Goal: Navigation & Orientation: Find specific page/section

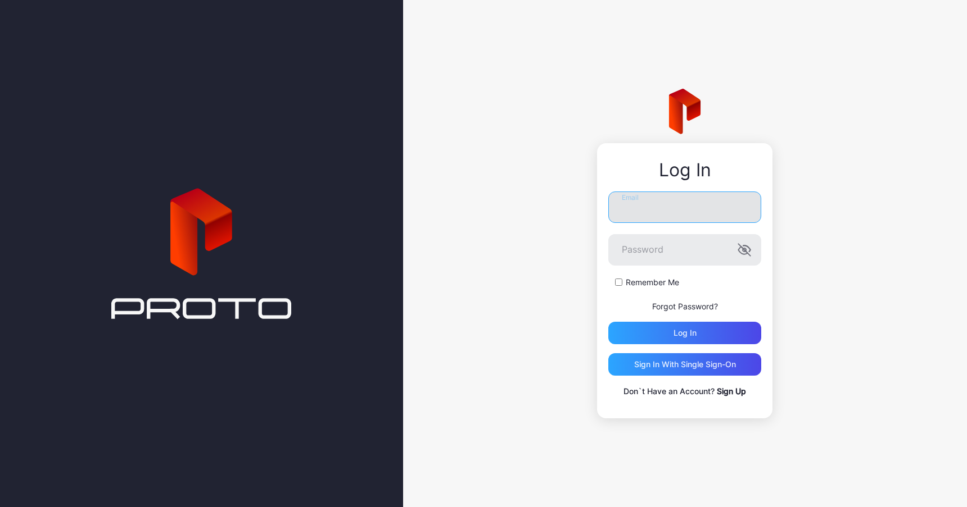
click at [714, 197] on input "Email" at bounding box center [684, 207] width 153 height 31
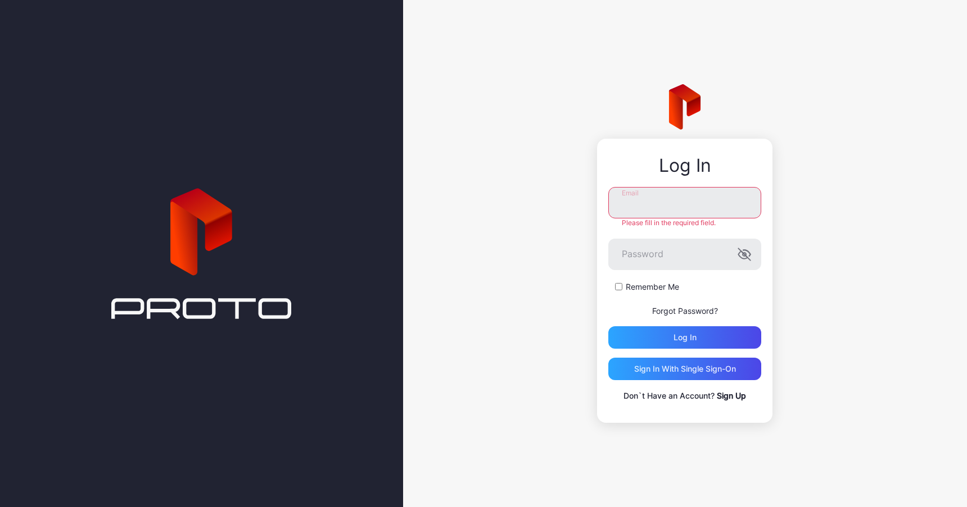
paste input "**********"
type input "**********"
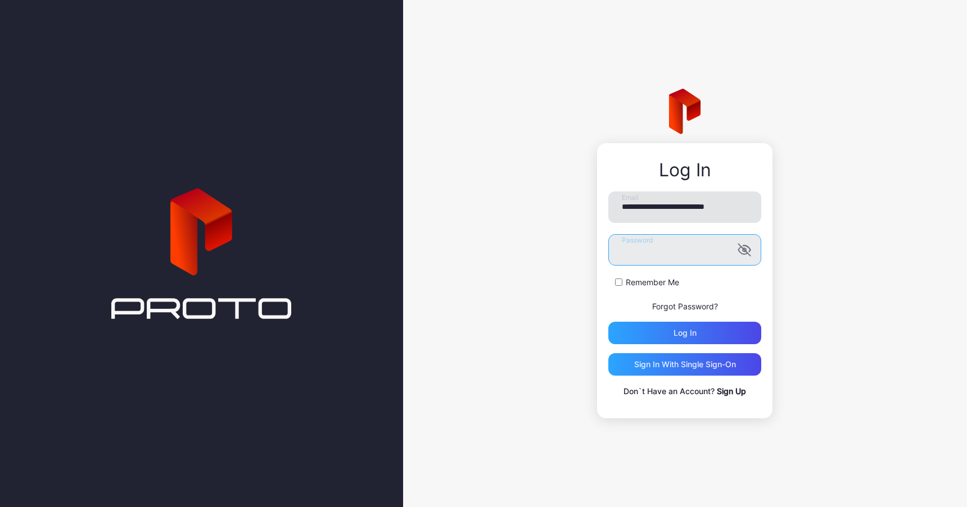
click at [608, 322] on button "Log in" at bounding box center [684, 333] width 153 height 22
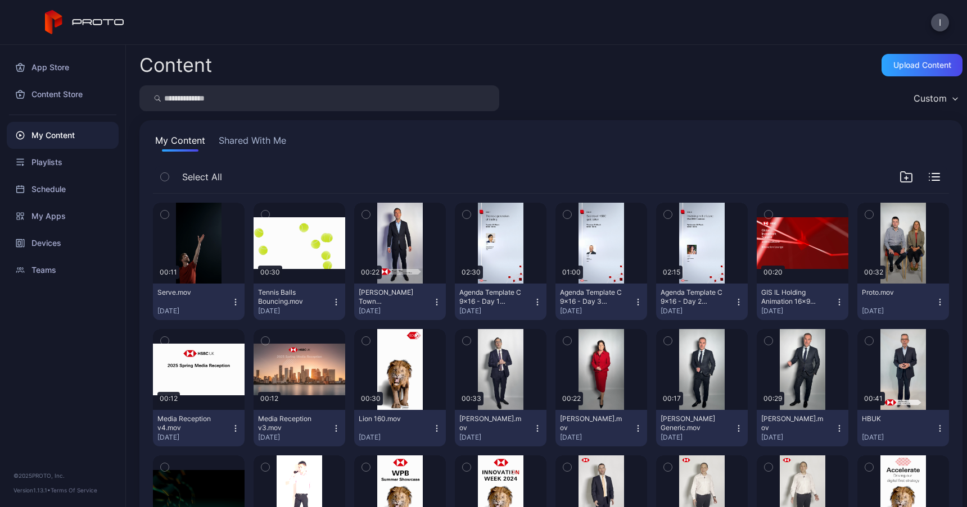
click at [941, 31] on div "I" at bounding box center [483, 22] width 967 height 45
click at [937, 25] on button "I" at bounding box center [940, 22] width 18 height 18
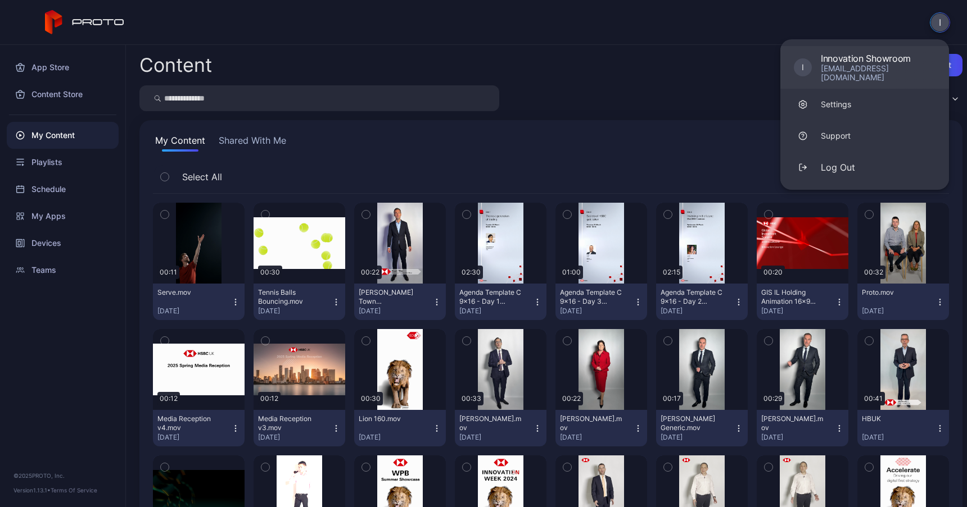
click at [855, 57] on div "Innovation Showroom" at bounding box center [878, 58] width 115 height 11
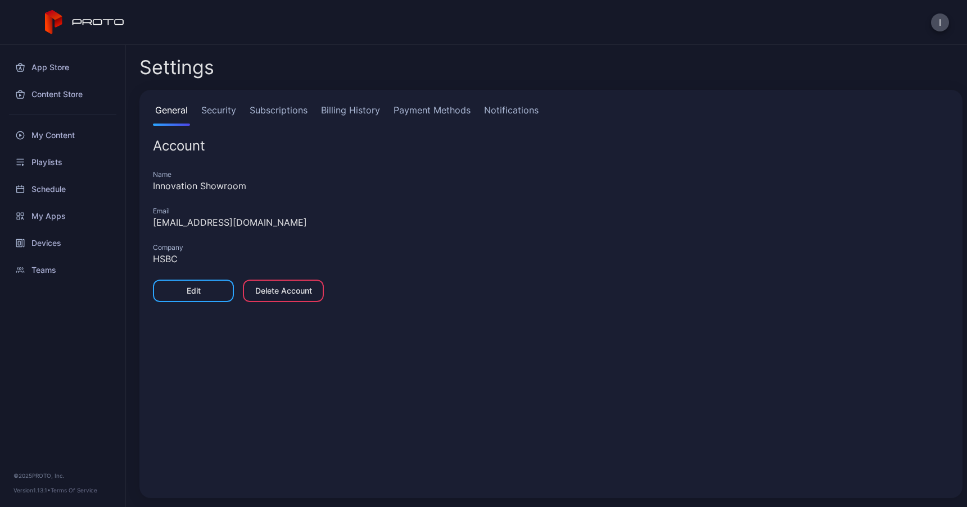
click at [298, 109] on link "Subscriptions" at bounding box center [278, 114] width 62 height 22
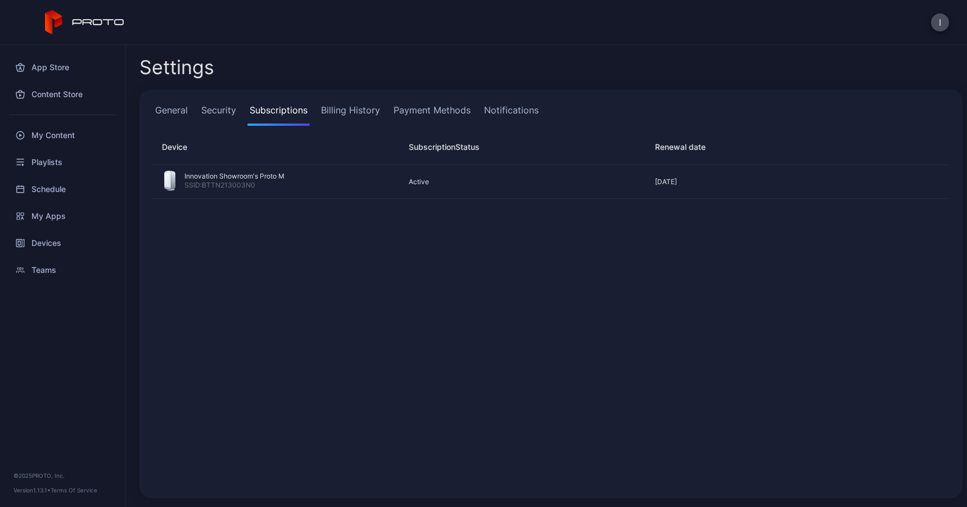
click at [360, 108] on link "Billing History" at bounding box center [351, 114] width 64 height 22
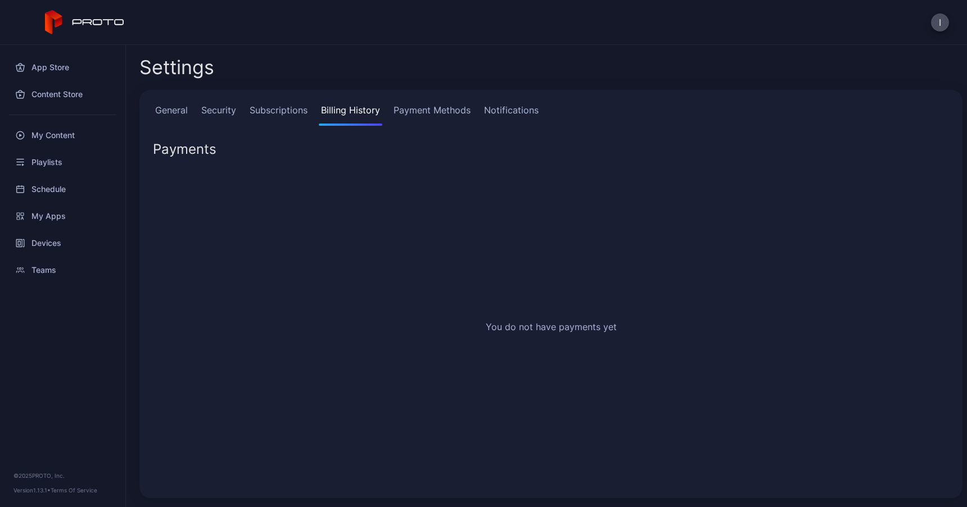
click at [429, 108] on link "Payment Methods" at bounding box center [431, 114] width 81 height 22
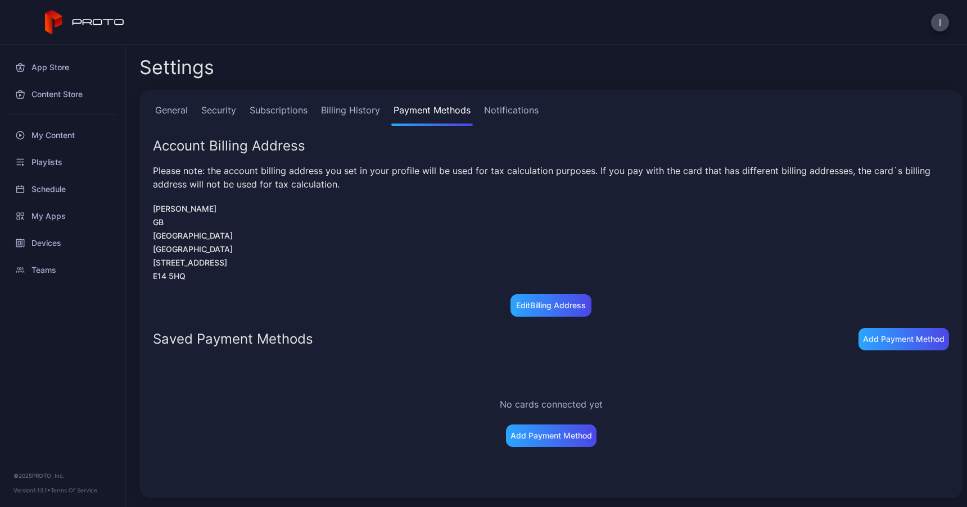
click at [284, 103] on div "General Security Subscriptions Billing History Payment Methods Notifications Ac…" at bounding box center [550, 294] width 823 height 409
click at [284, 111] on link "Subscriptions" at bounding box center [278, 114] width 62 height 22
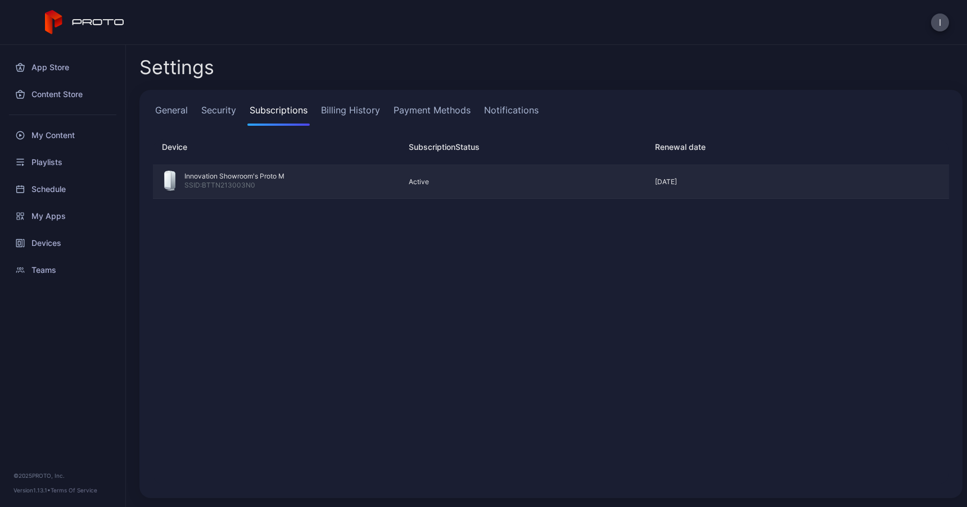
click at [247, 176] on div "Innovation Showroom's Proto M" at bounding box center [234, 176] width 100 height 9
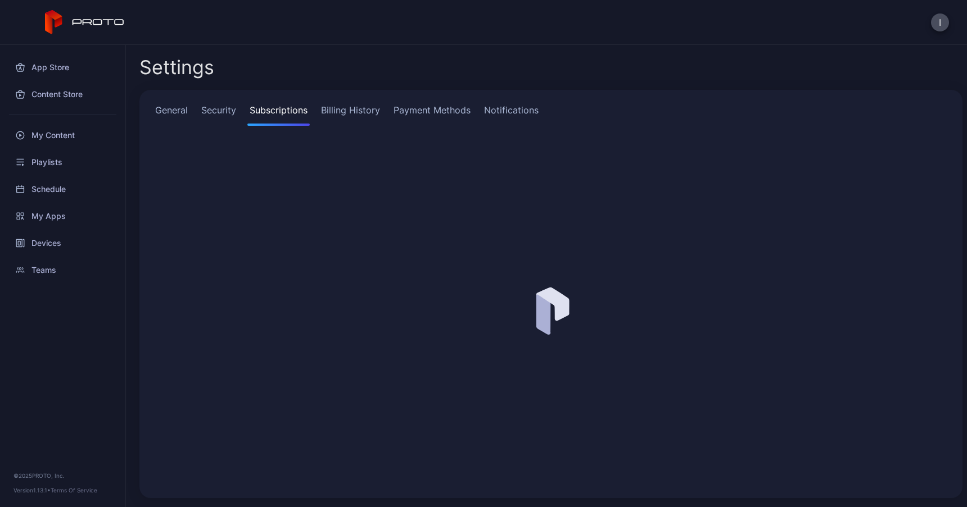
click at [216, 105] on link "Security" at bounding box center [218, 114] width 39 height 22
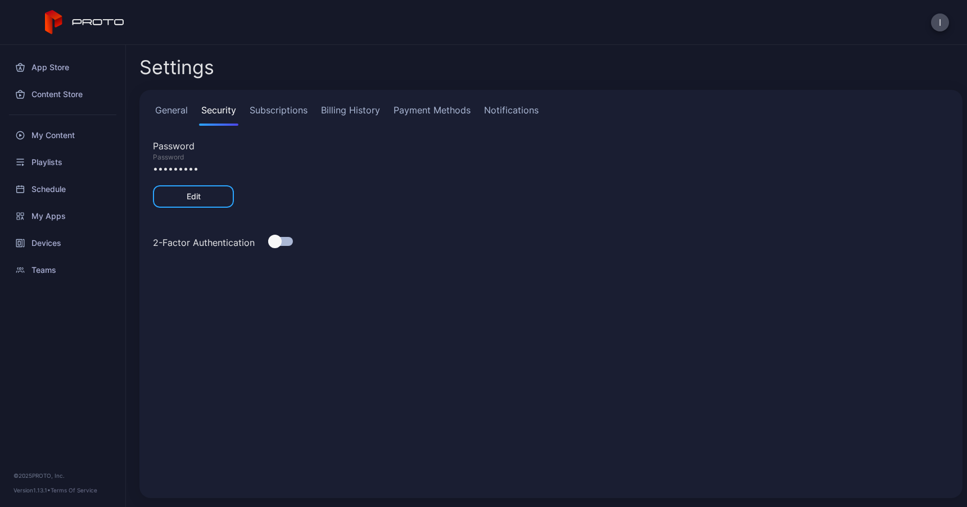
click at [173, 108] on link "General" at bounding box center [171, 114] width 37 height 22
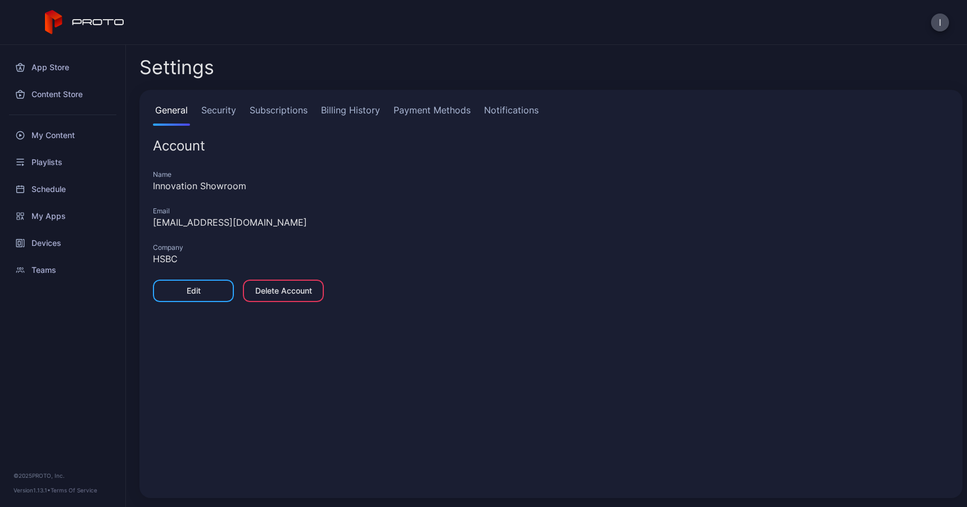
click at [300, 108] on link "Subscriptions" at bounding box center [278, 114] width 62 height 22
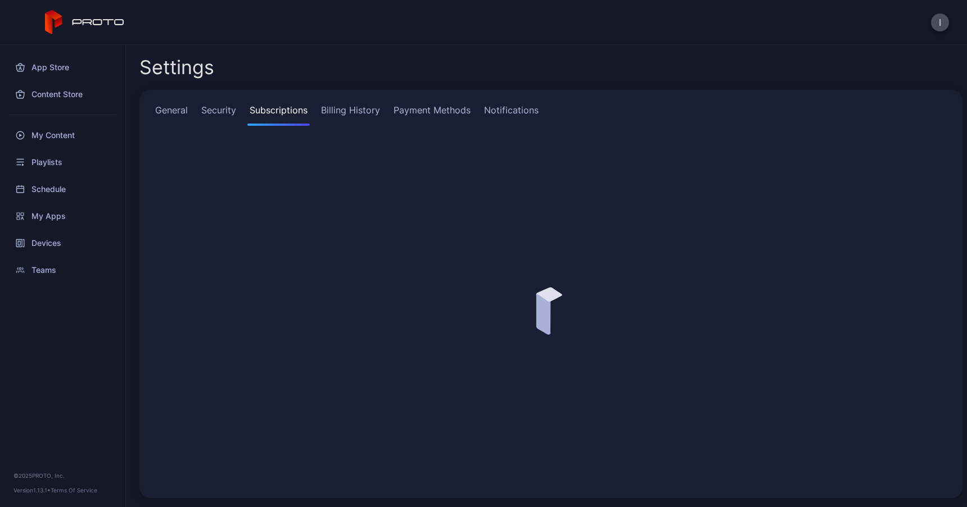
click at [366, 110] on link "Billing History" at bounding box center [351, 114] width 64 height 22
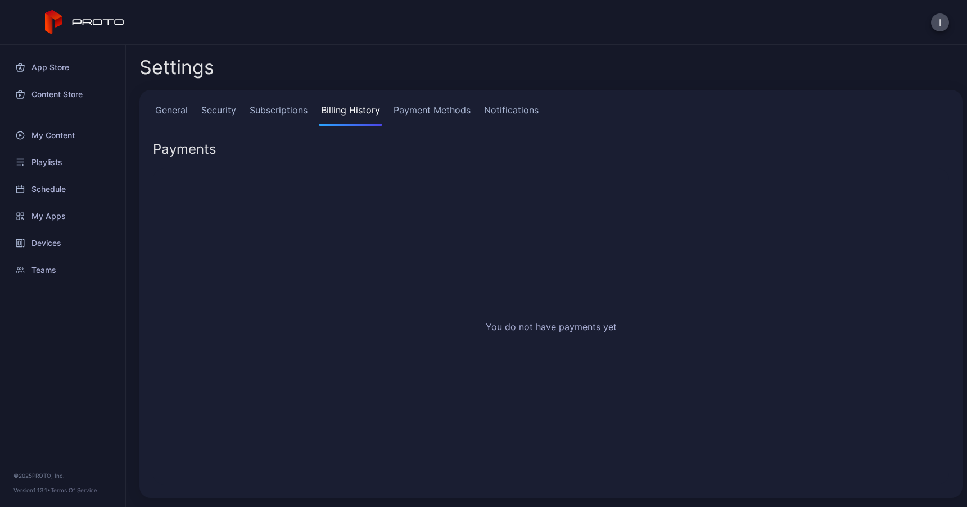
click at [278, 107] on link "Subscriptions" at bounding box center [278, 114] width 62 height 22
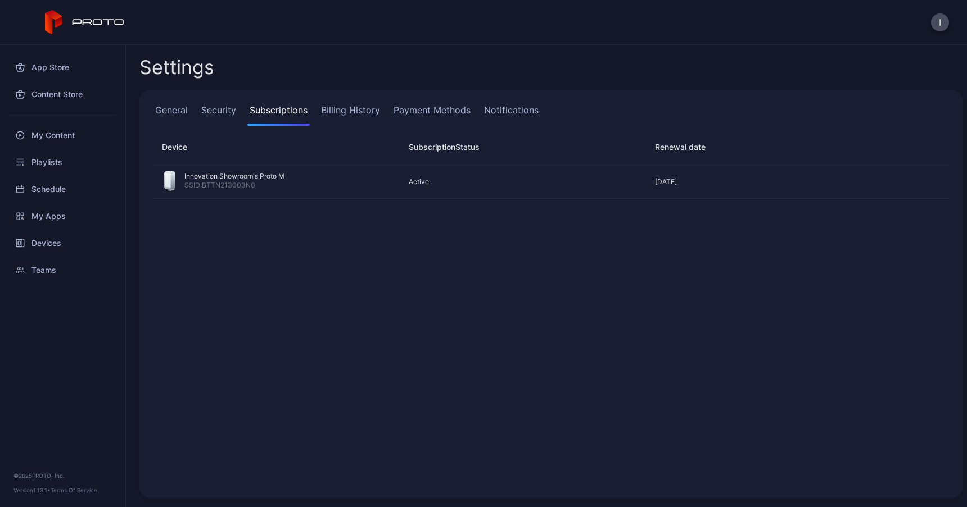
click at [400, 116] on link "Payment Methods" at bounding box center [431, 114] width 81 height 22
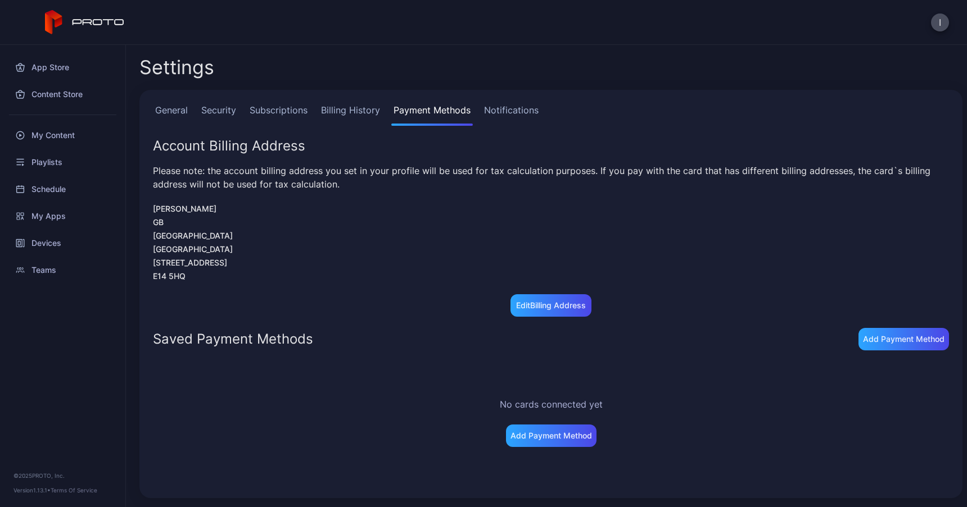
click at [362, 117] on link "Billing History" at bounding box center [351, 114] width 64 height 22
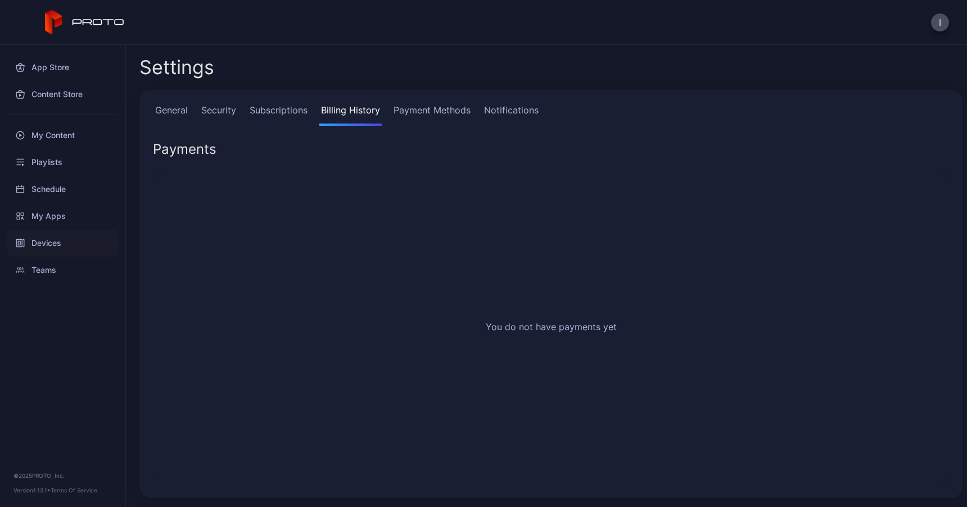
click at [39, 242] on div "Devices" at bounding box center [63, 243] width 112 height 27
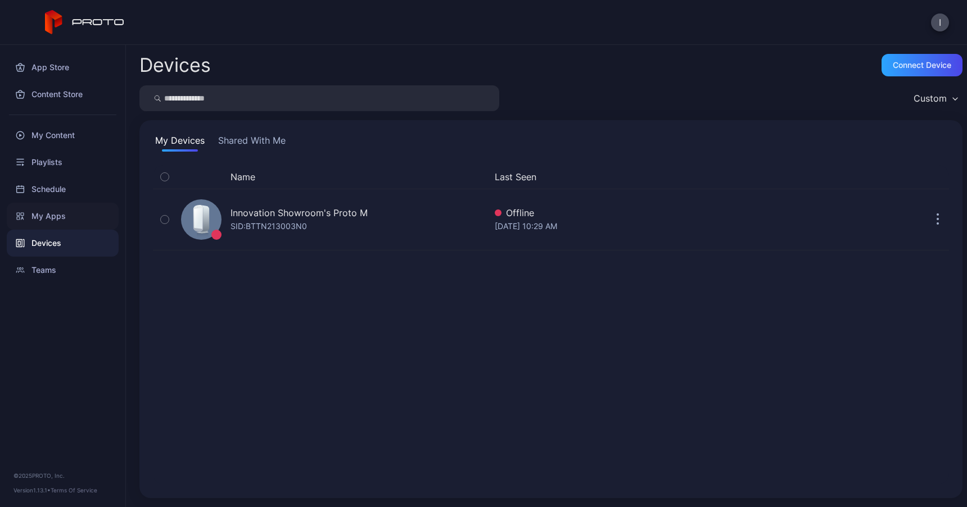
click at [53, 219] on div "My Apps" at bounding box center [63, 216] width 112 height 27
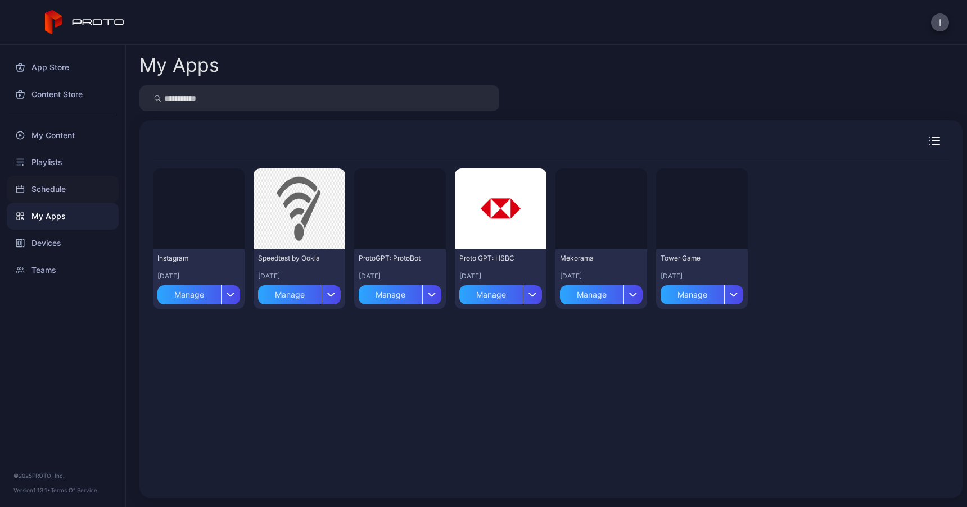
click at [66, 189] on div "Schedule" at bounding box center [63, 189] width 112 height 27
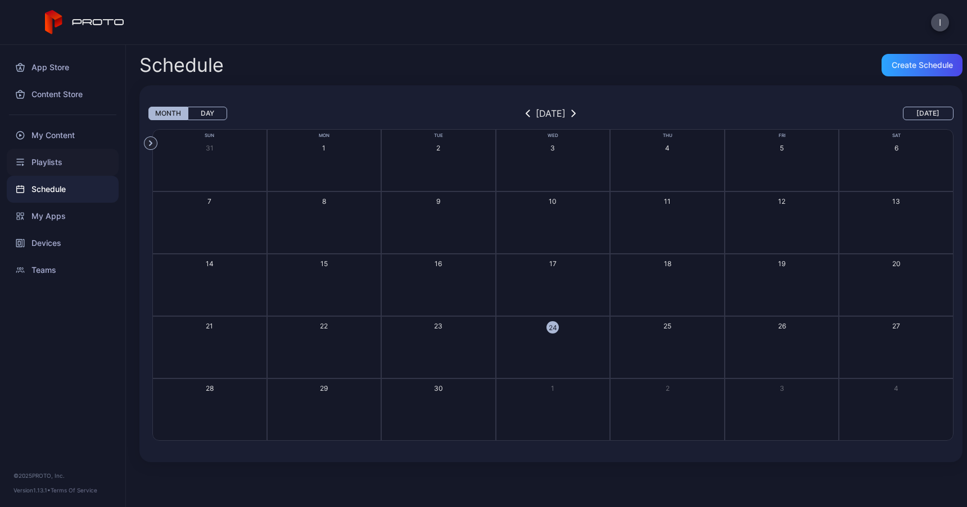
click at [67, 170] on div "Playlists" at bounding box center [63, 162] width 112 height 27
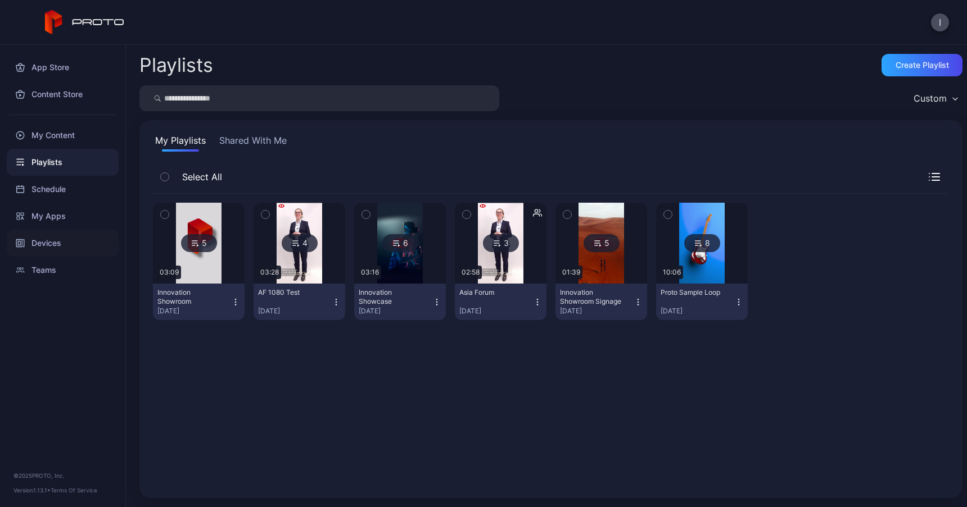
click at [65, 250] on div "Devices" at bounding box center [63, 243] width 112 height 27
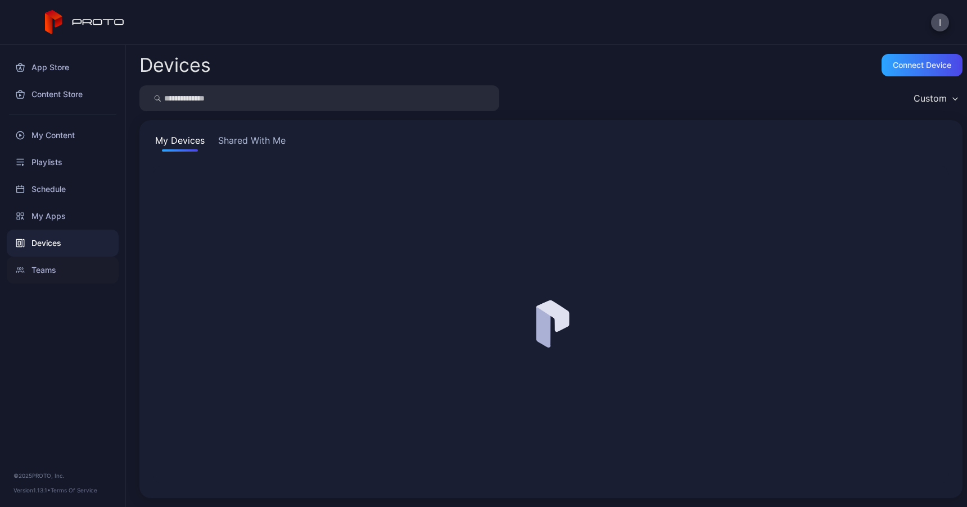
click at [63, 270] on div "Teams" at bounding box center [63, 270] width 112 height 27
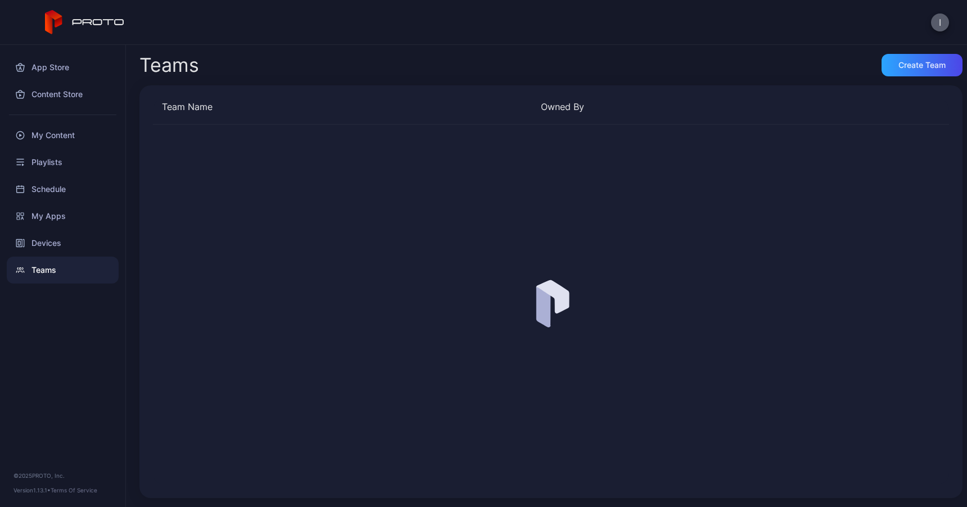
click at [935, 28] on button "I" at bounding box center [940, 22] width 18 height 18
